Goal: Task Accomplishment & Management: Manage account settings

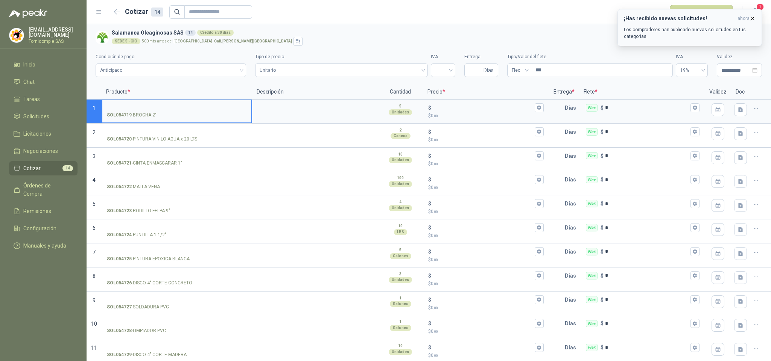
click at [713, 24] on div "¡Has recibido nuevas solicitudes! ahora Los compradores han publicado nuevas so…" at bounding box center [690, 27] width 132 height 24
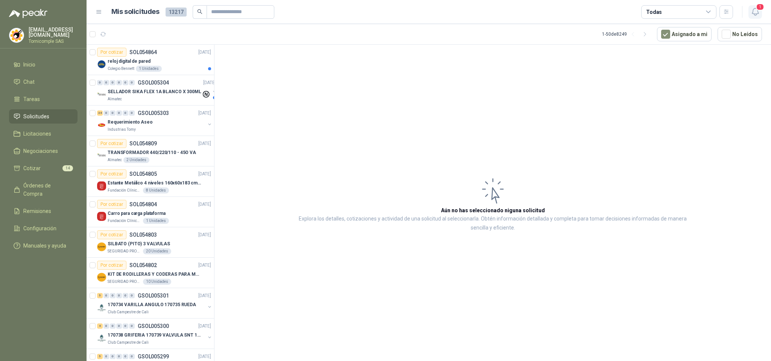
click at [755, 12] on icon "button" at bounding box center [754, 11] width 9 height 9
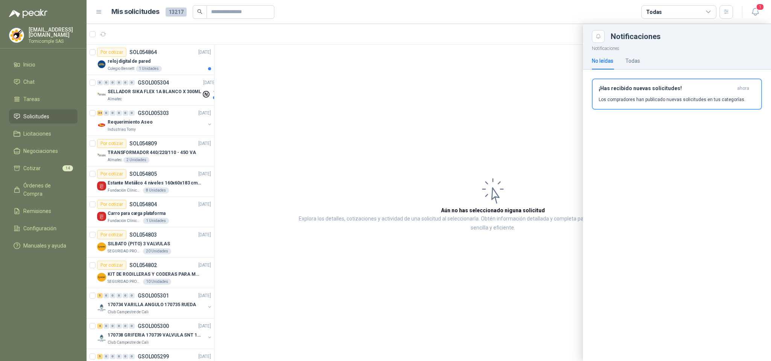
click at [199, 63] on div at bounding box center [429, 192] width 684 height 337
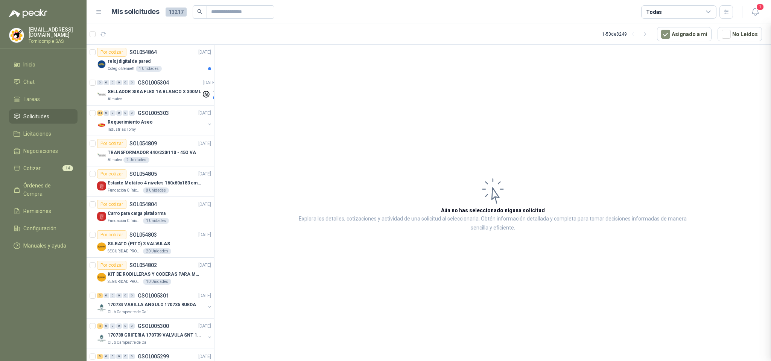
click at [199, 63] on div at bounding box center [429, 192] width 684 height 337
click at [201, 63] on div "reloj digital de pared" at bounding box center [159, 61] width 103 height 9
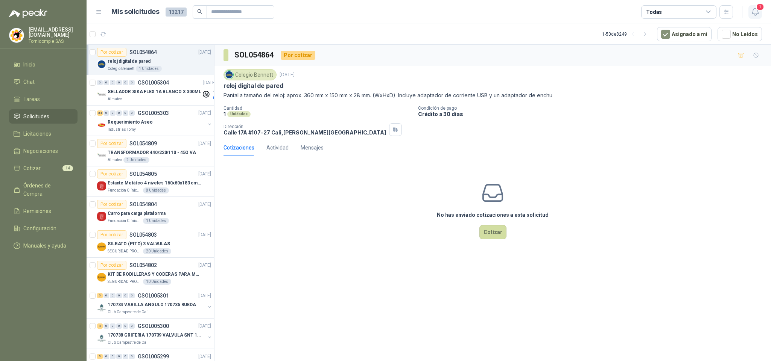
click at [751, 15] on icon "button" at bounding box center [754, 11] width 9 height 9
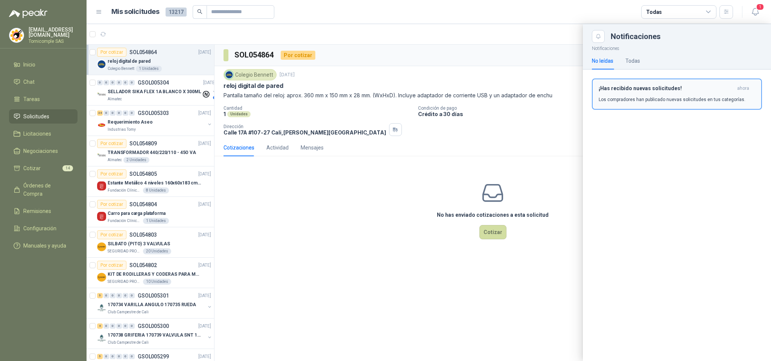
click at [688, 86] on h3 "¡Has recibido nuevas solicitudes!" at bounding box center [665, 88] width 135 height 6
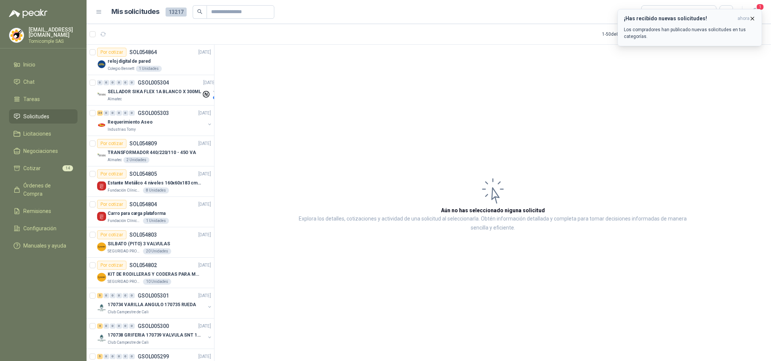
click at [698, 21] on h3 "¡Has recibido nuevas solicitudes!" at bounding box center [679, 18] width 111 height 6
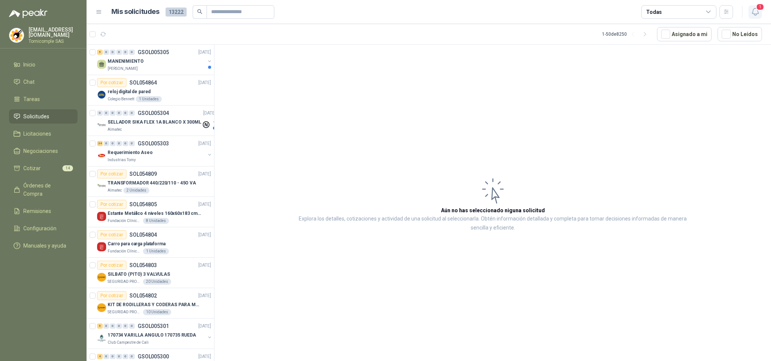
click at [756, 9] on span "1" at bounding box center [760, 6] width 8 height 7
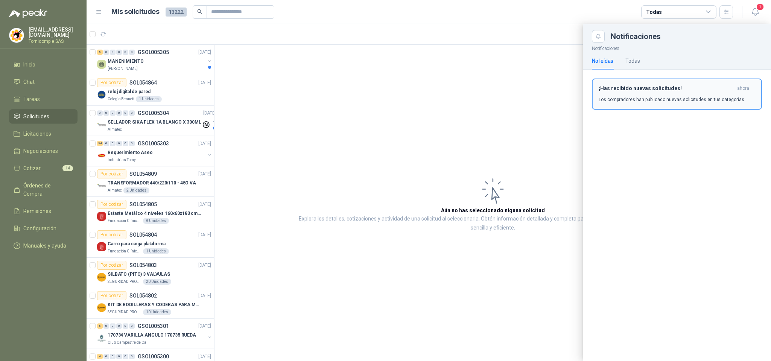
click at [695, 85] on button "¡Has recibido nuevas solicitudes! ahora Los compradores han publicado nuevas so…" at bounding box center [677, 94] width 170 height 31
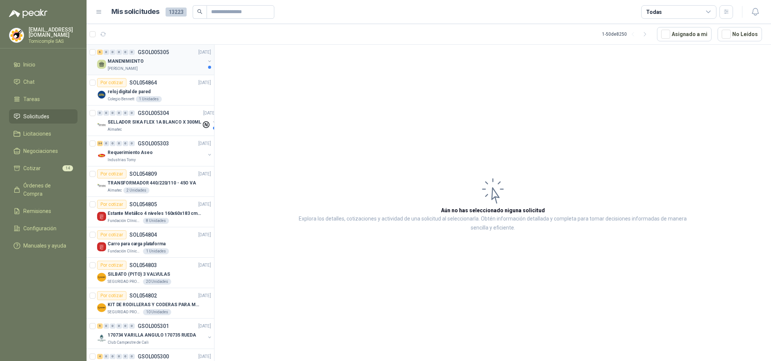
click at [148, 64] on div "MANENIMIENTO" at bounding box center [156, 61] width 97 height 9
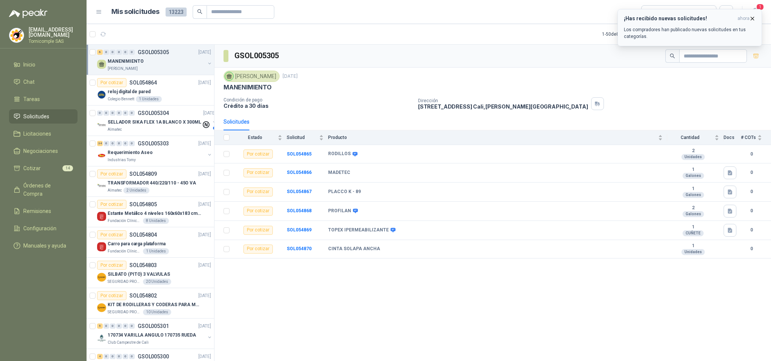
click at [667, 20] on h3 "¡Has recibido nuevas solicitudes!" at bounding box center [679, 18] width 111 height 6
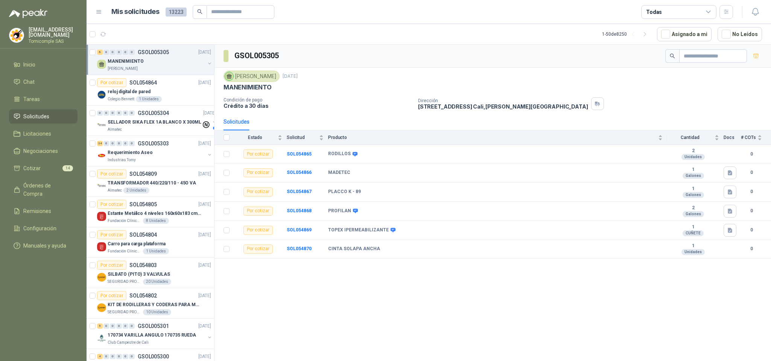
click at [755, 14] on icon "button" at bounding box center [754, 11] width 6 height 7
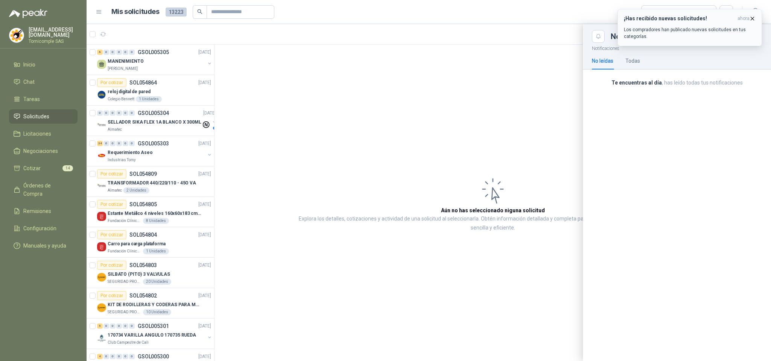
click at [660, 22] on div "¡Has recibido nuevas solicitudes! ahora Los compradores han publicado nuevas so…" at bounding box center [690, 27] width 132 height 24
click at [660, 9] on div "¡Has recibido nuevas solicitudes! ahora Los compradores han publicado nuevas so…" at bounding box center [689, 9] width 144 height 0
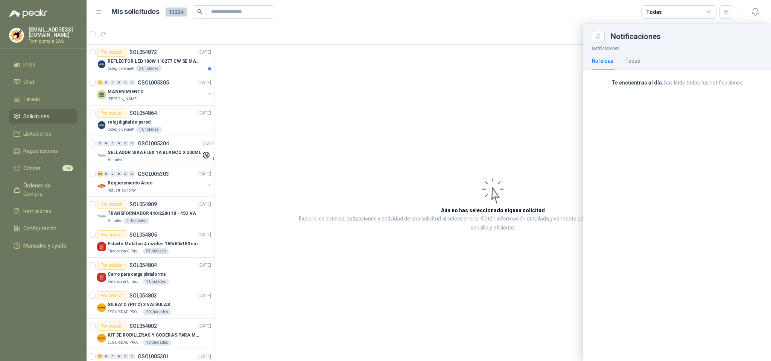
click at [178, 70] on div at bounding box center [429, 192] width 684 height 337
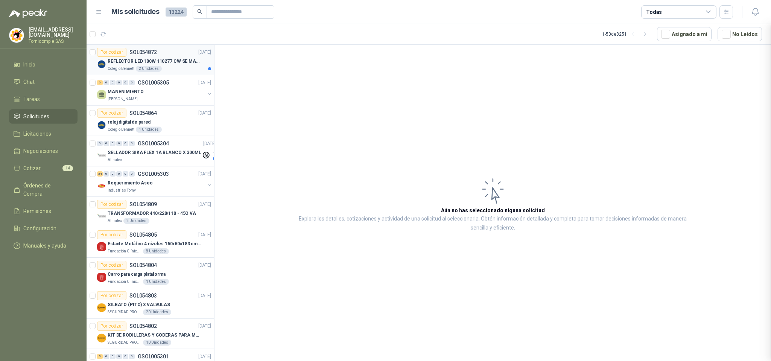
click at [178, 61] on p "REFLECTOR LED 100W 110277 CW SE MARCA: PILA BY PHILIPS" at bounding box center [155, 61] width 94 height 7
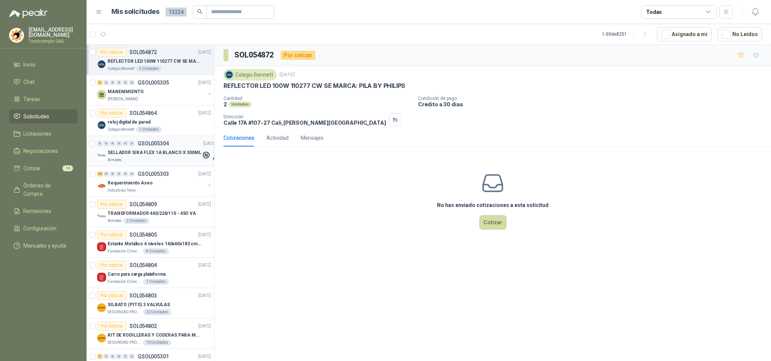
click at [170, 156] on p "SELLADOR SIKA FLEX 1A BLANCO X 300ML" at bounding box center [155, 152] width 94 height 7
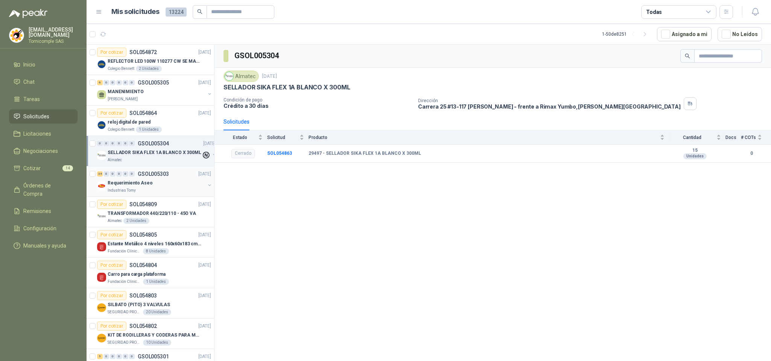
click at [169, 174] on div "34 0 0 0 0 0 GSOL005303 [DATE]" at bounding box center [154, 174] width 115 height 9
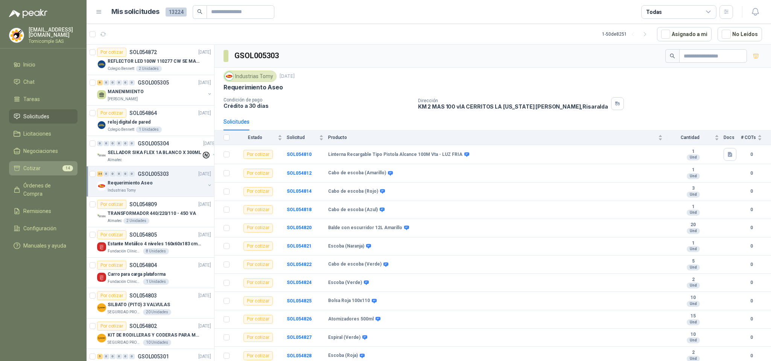
click at [55, 171] on li "Cotizar 14" at bounding box center [43, 168] width 59 height 8
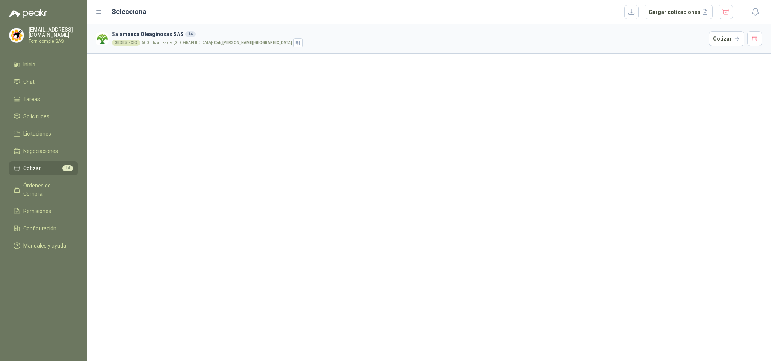
click at [731, 49] on article "Salamanca Oleaginosas SAS 14 SEDE 5 - CIO 500 mts antes del [GEOGRAPHIC_DATA] ,…" at bounding box center [429, 39] width 684 height 30
click at [725, 40] on button "Cotizar" at bounding box center [726, 38] width 35 height 15
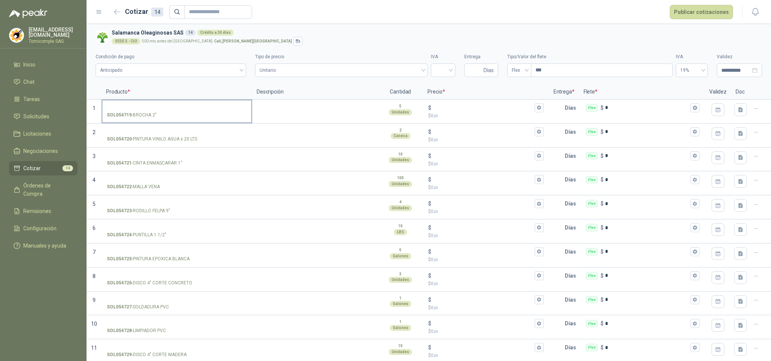
drag, startPoint x: 134, startPoint y: 117, endPoint x: 159, endPoint y: 117, distance: 25.2
click at [159, 117] on div "SOL054719 - BROCHA 2"" at bounding box center [177, 115] width 140 height 7
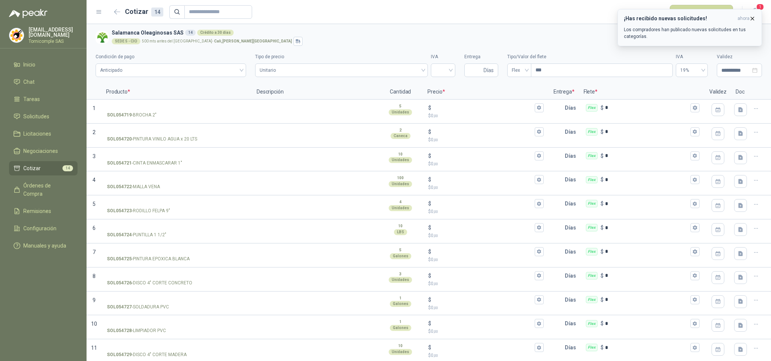
click at [752, 22] on div "¡Has recibido nuevas solicitudes! ahora Los compradores han publicado nuevas so…" at bounding box center [690, 27] width 132 height 24
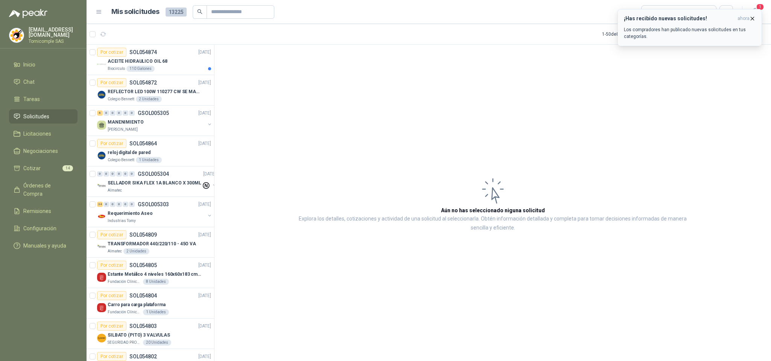
click at [731, 12] on button "¡Has recibido nuevas solicitudes! ahora Los compradores han publicado nuevas so…" at bounding box center [689, 27] width 144 height 37
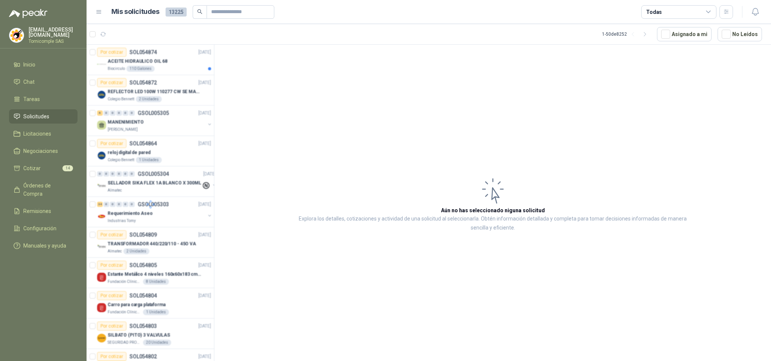
click at [178, 68] on div at bounding box center [151, 204] width 128 height 319
drag, startPoint x: 178, startPoint y: 68, endPoint x: 130, endPoint y: 2, distance: 81.5
click at [177, 67] on div at bounding box center [151, 204] width 128 height 319
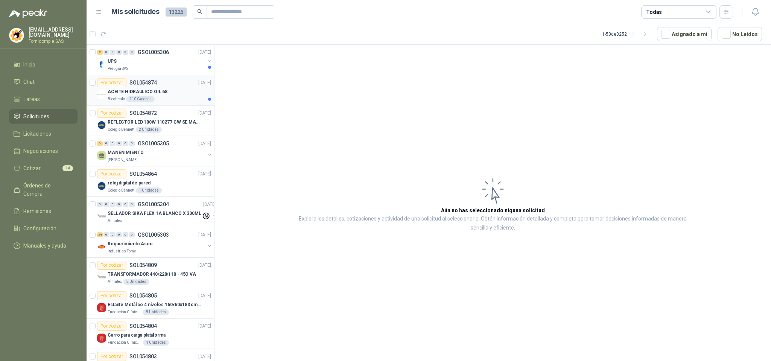
click at [143, 96] on p "ACEITE HIDRAULICO OIL 68" at bounding box center [138, 91] width 60 height 7
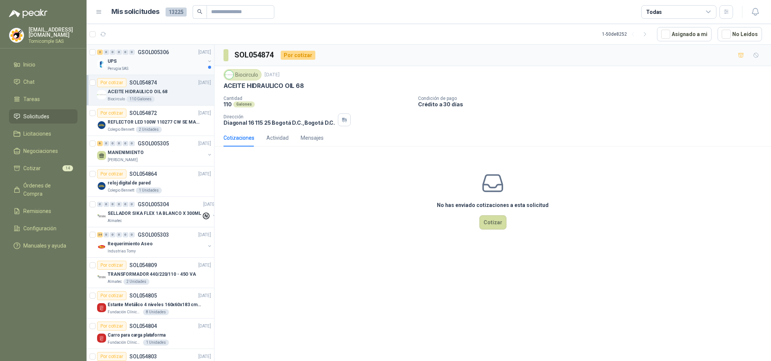
click at [153, 59] on div "UPS" at bounding box center [156, 61] width 97 height 9
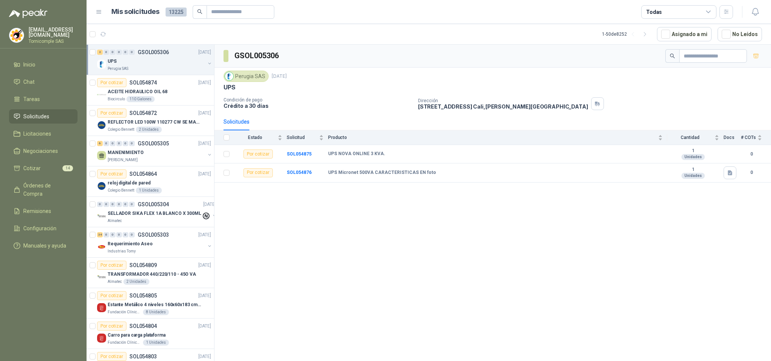
click at [58, 116] on li "Solicitudes" at bounding box center [43, 116] width 59 height 8
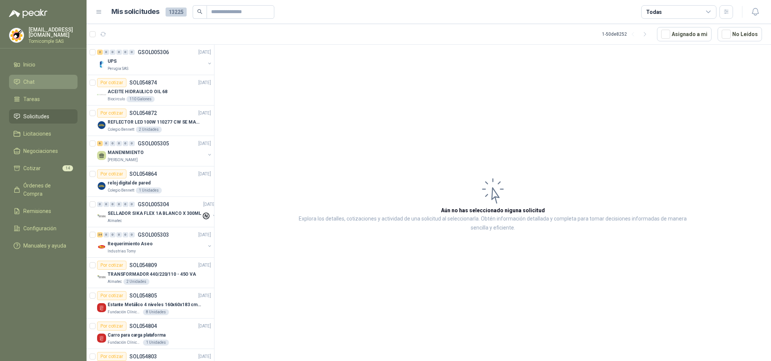
click at [55, 75] on link "Chat" at bounding box center [43, 82] width 68 height 14
click at [53, 68] on link "Inicio" at bounding box center [43, 65] width 68 height 14
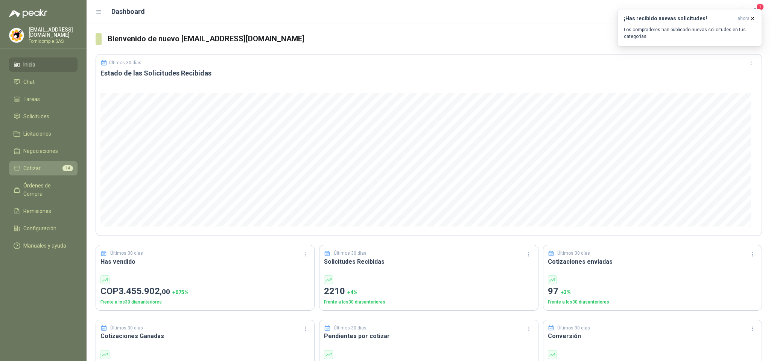
click at [39, 168] on span "Cotizar" at bounding box center [31, 168] width 17 height 8
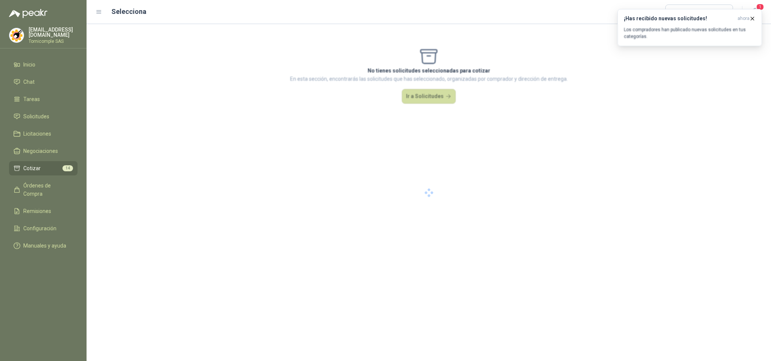
click at [696, 32] on div at bounding box center [429, 192] width 684 height 337
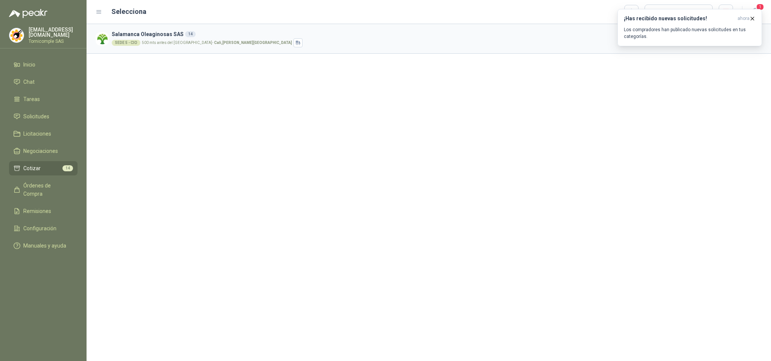
click at [269, 51] on article "Salamanca Oleaginosas SAS 14 SEDE 5 - CIO 500 mts antes del [GEOGRAPHIC_DATA] ,…" at bounding box center [429, 39] width 684 height 30
click at [742, 20] on span "ahora" at bounding box center [743, 18] width 12 height 6
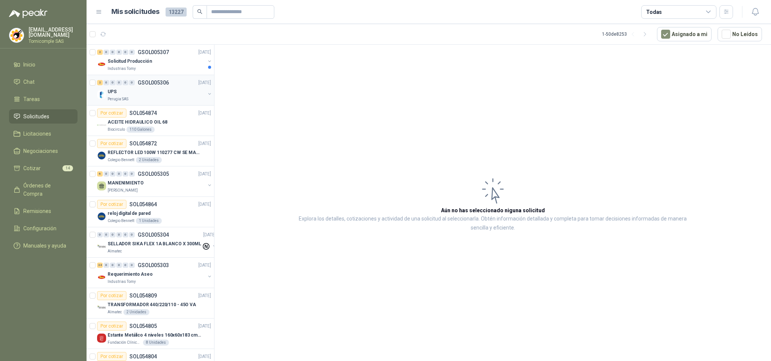
click at [166, 76] on div "2 0 0 0 0 0 GSOL005306 [DATE] UPS Perugia SAS" at bounding box center [151, 90] width 128 height 30
click at [166, 61] on div "Solicitud Producción" at bounding box center [156, 61] width 97 height 9
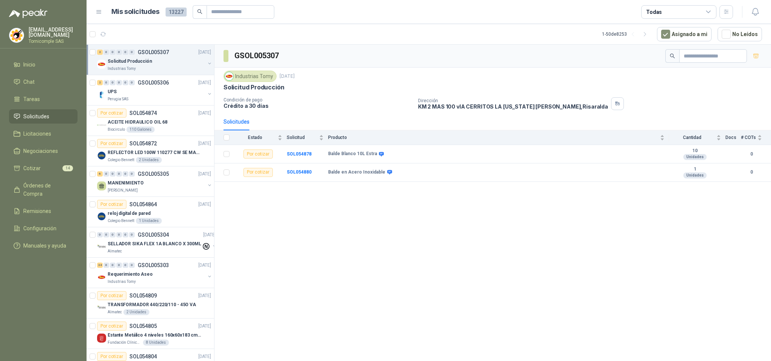
drag, startPoint x: 47, startPoint y: 123, endPoint x: 43, endPoint y: 120, distance: 4.8
click at [46, 122] on ul "Inicio Chat Tareas Solicitudes Licitaciones Negociaciones Cotizar 14 Órdenes de…" at bounding box center [43, 157] width 87 height 199
click at [47, 179] on link "Órdenes de Compra" at bounding box center [43, 190] width 68 height 23
click at [36, 166] on span "Cotizar" at bounding box center [31, 168] width 17 height 8
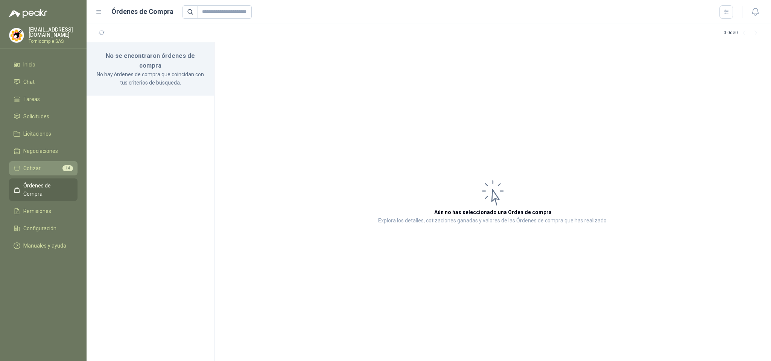
click at [36, 166] on span "Cotizar" at bounding box center [31, 168] width 17 height 8
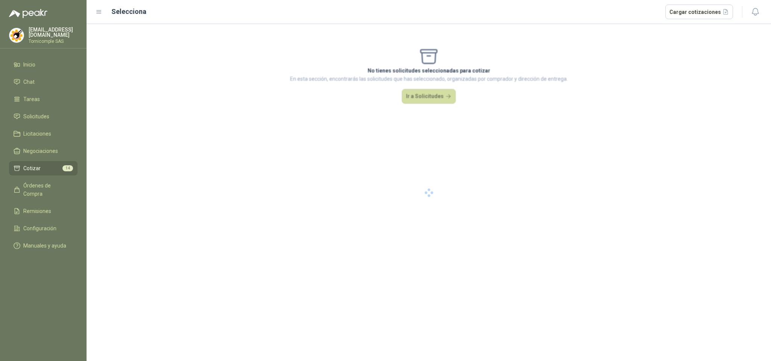
click at [36, 166] on span "Cotizar" at bounding box center [31, 168] width 17 height 8
